Goal: Information Seeking & Learning: Understand process/instructions

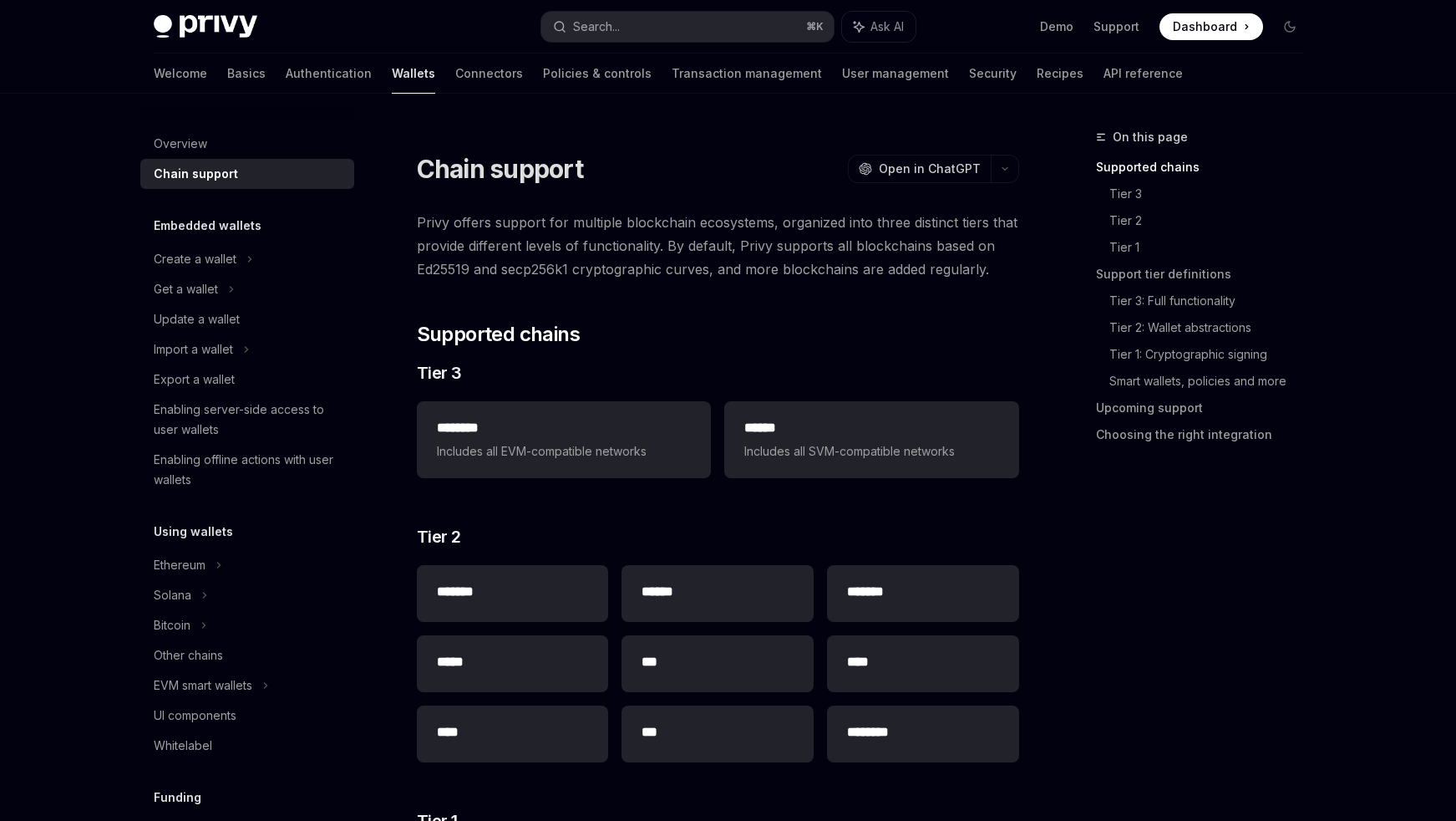
click at [173, 405] on div "Enabling server-side access to user wallets" at bounding box center [248, 419] width 190 height 40
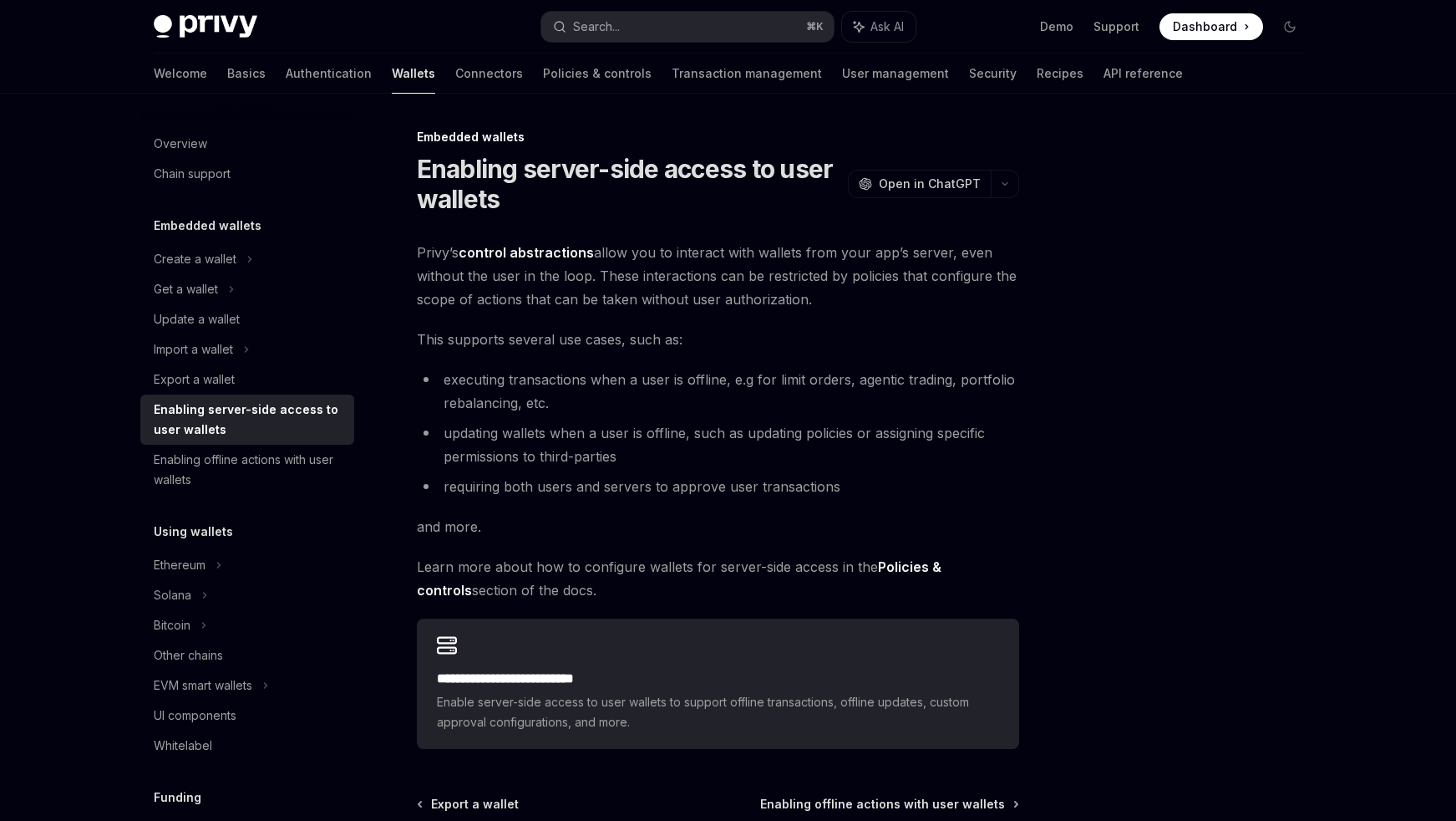
click at [654, 385] on li "executing transactions when a user is offline, e.g for limit orders, agentic tr…" at bounding box center [718, 391] width 602 height 47
click at [260, 453] on div "Enabling offline actions with user wallets" at bounding box center [248, 470] width 190 height 40
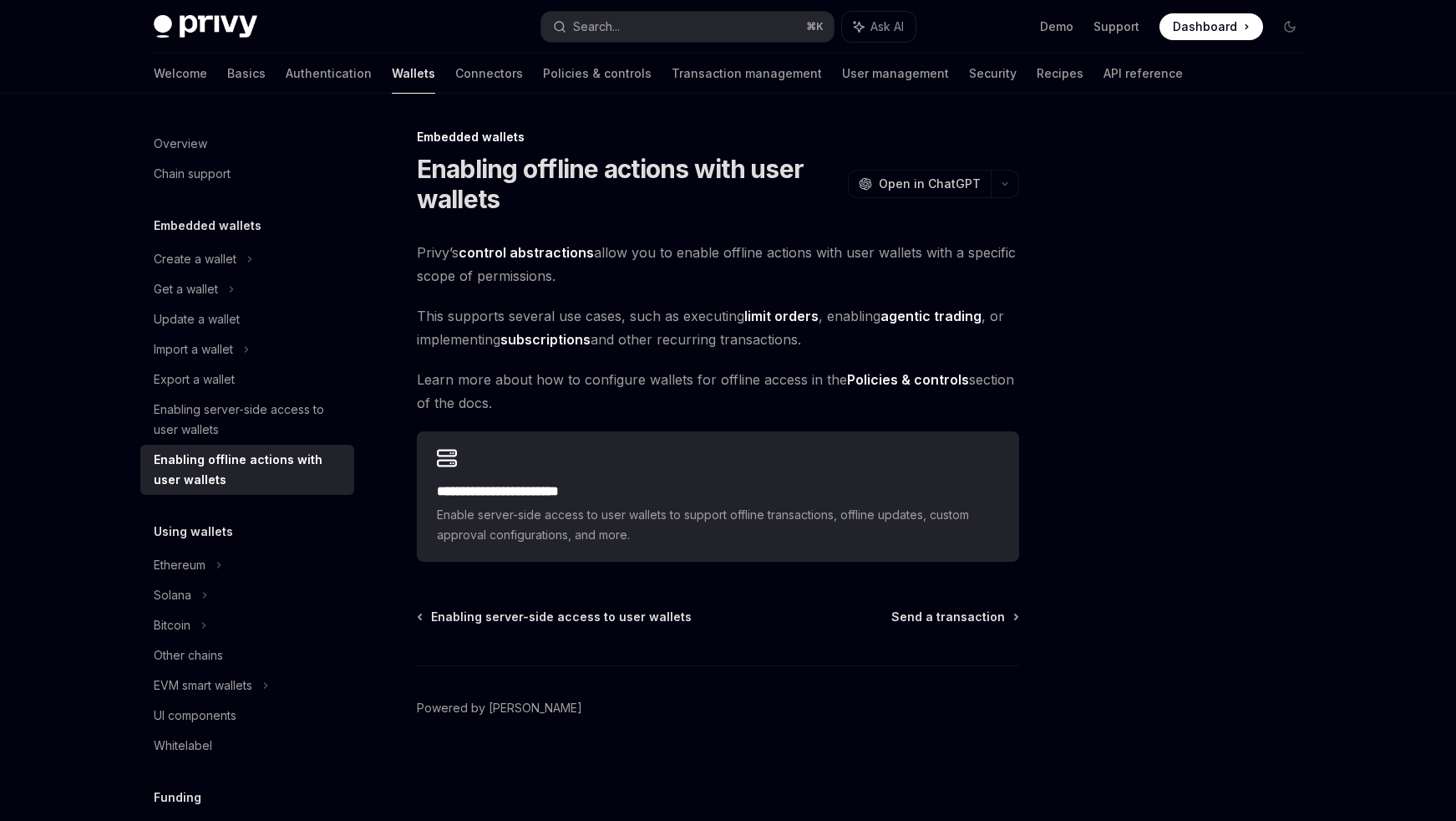
click at [93, 411] on div "Privy Docs home page Search... ⌘ K Ask AI Demo Support Dashboard Dashboard Sear…" at bounding box center [728, 410] width 1456 height 821
click at [212, 421] on div "Enabling server-side access to user wallets" at bounding box center [248, 419] width 190 height 40
type textarea "*"
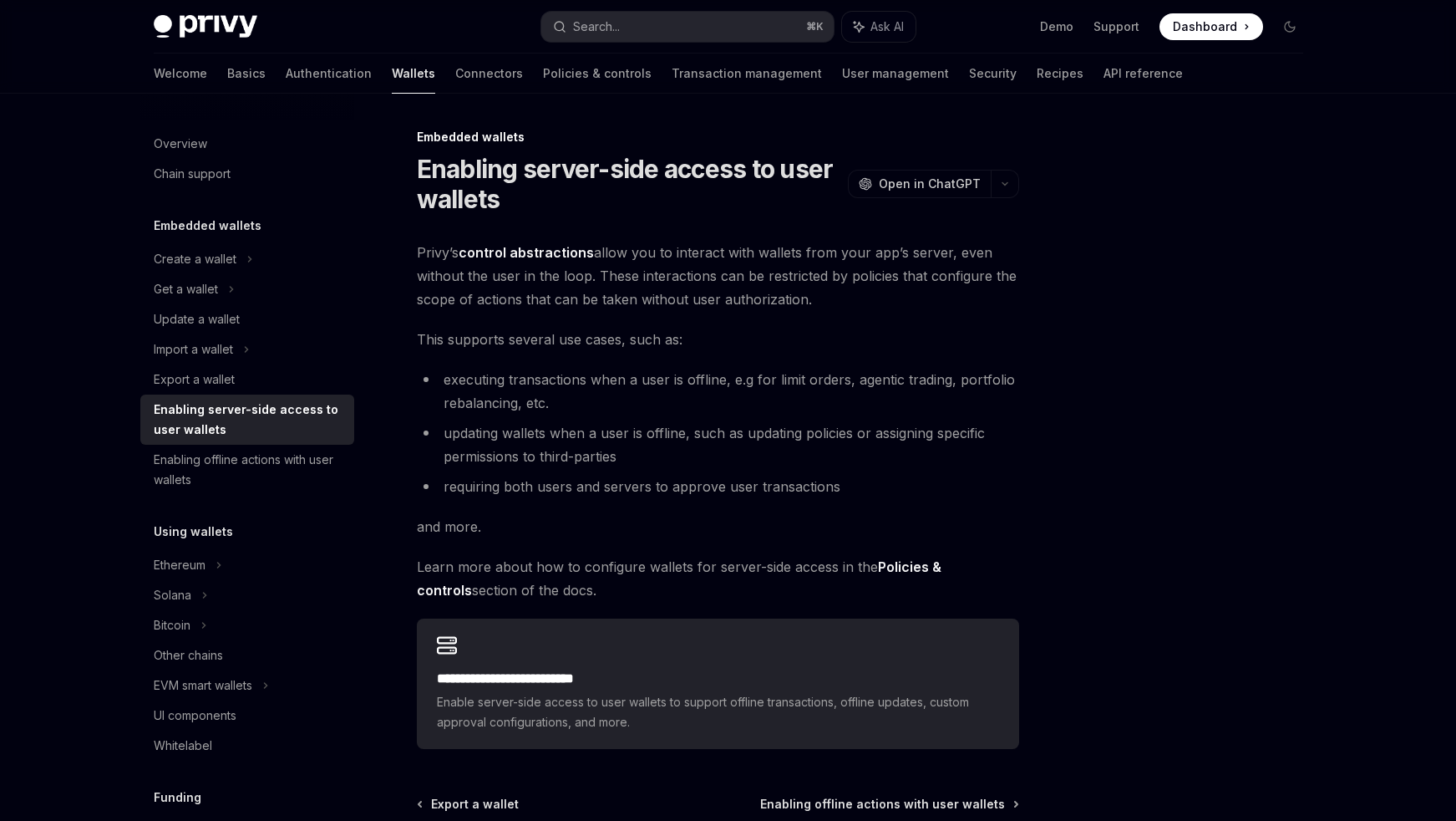
drag, startPoint x: 538, startPoint y: 578, endPoint x: 878, endPoint y: 579, distance: 340.0
click at [878, 579] on span "Learn more about how to configure wallets for server-side access in the Policie…" at bounding box center [718, 579] width 602 height 47
click at [902, 556] on span "Learn more about how to configure wallets for server-side access in the Policie…" at bounding box center [718, 579] width 602 height 47
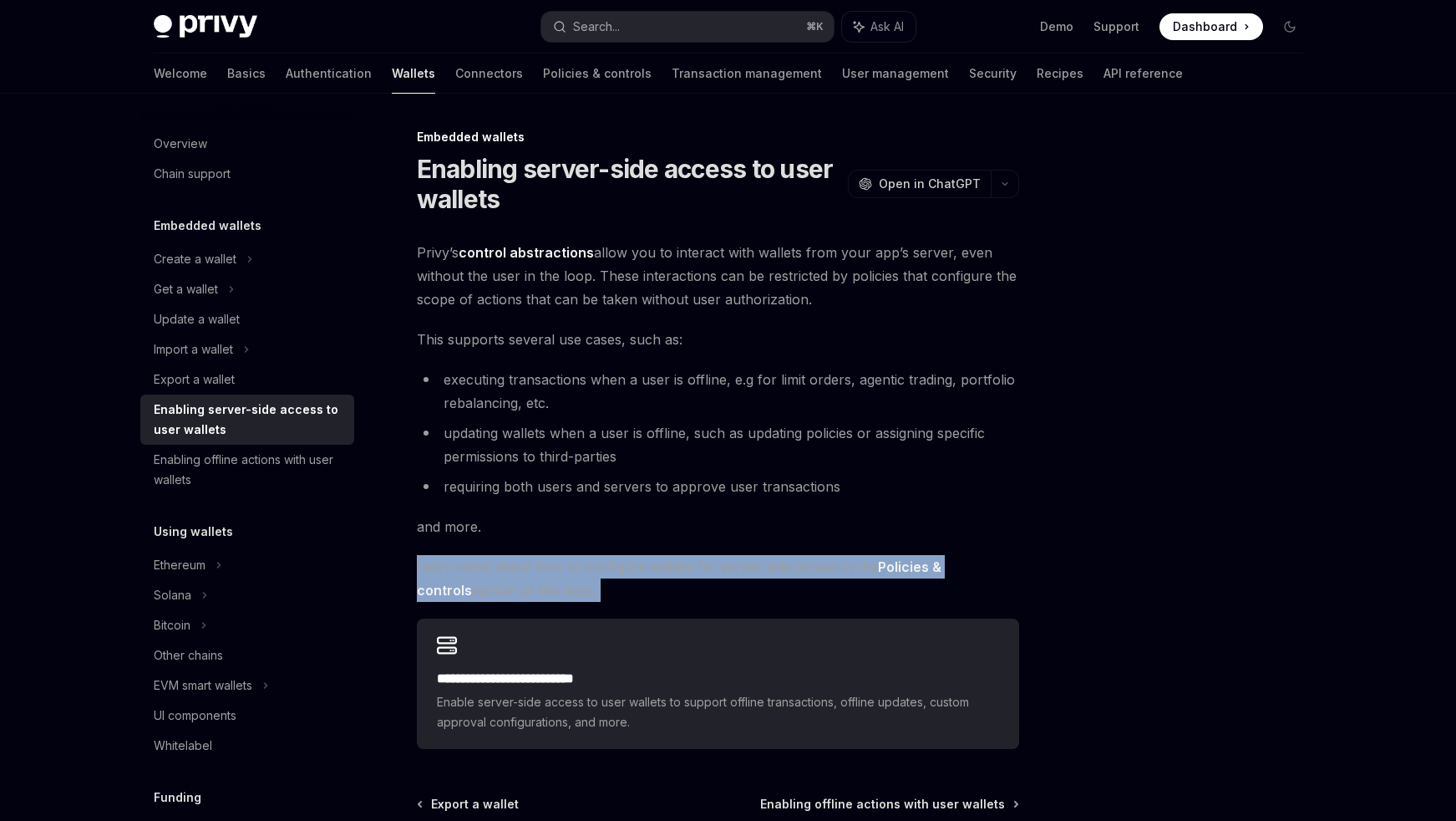
click at [902, 556] on span "Learn more about how to configure wallets for server-side access in the Policie…" at bounding box center [718, 579] width 602 height 47
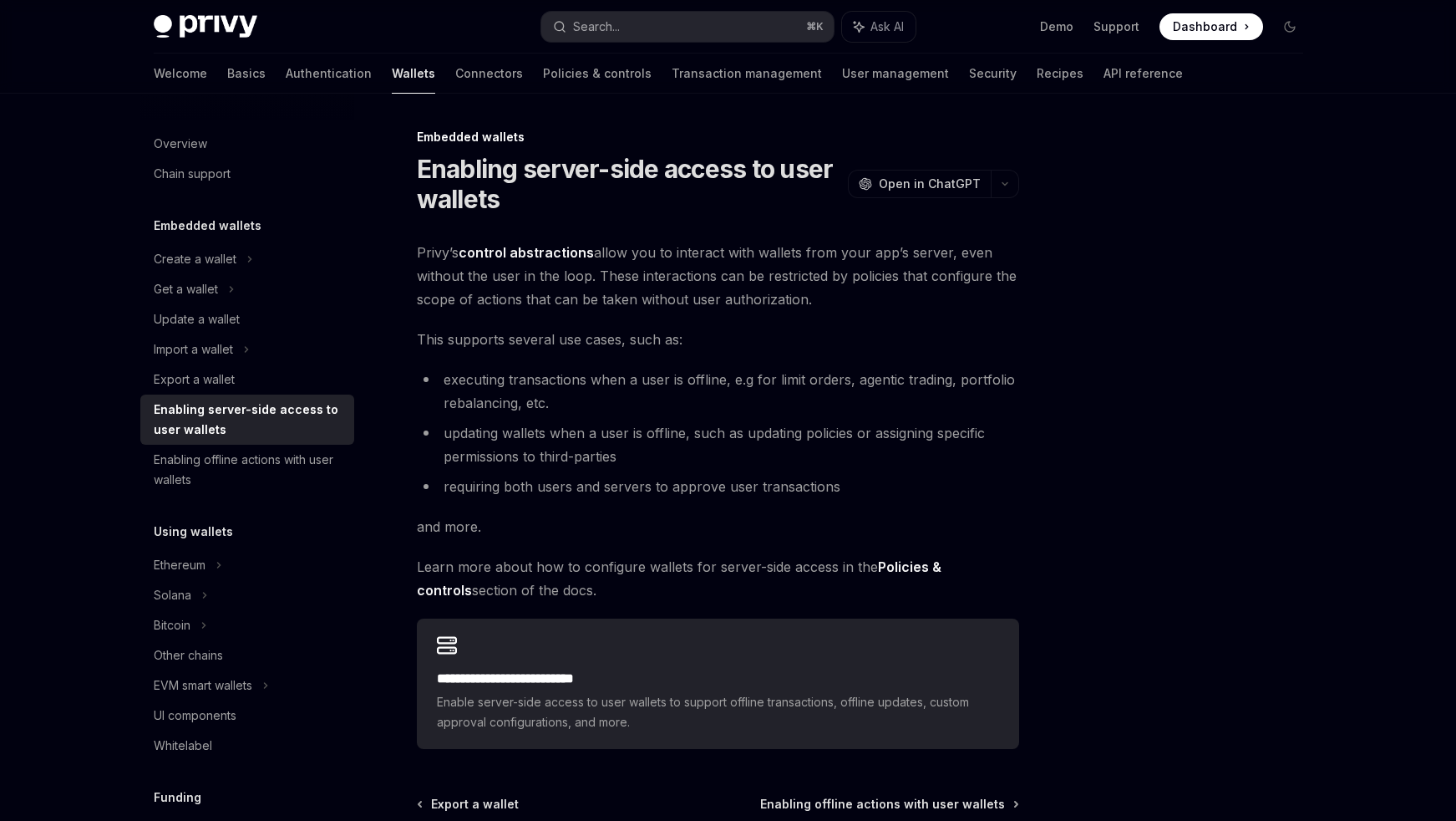
click at [682, 380] on li "executing transactions when a user is offline, e.g for limit orders, agentic tr…" at bounding box center [718, 391] width 602 height 47
click at [685, 377] on li "executing transactions when a user is offline, e.g for limit orders, agentic tr…" at bounding box center [718, 391] width 602 height 47
